Goal: Navigation & Orientation: Go to known website

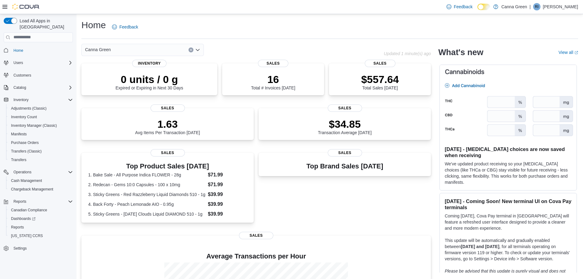
click at [311, 192] on div "Top Brand Sales [DATE] Sales" at bounding box center [345, 190] width 172 height 75
drag, startPoint x: 337, startPoint y: 232, endPoint x: 285, endPoint y: 208, distance: 57.2
click at [285, 208] on div "Top Brand Sales [DATE] Sales" at bounding box center [345, 190] width 172 height 75
